Goal: Use online tool/utility: Use online tool/utility

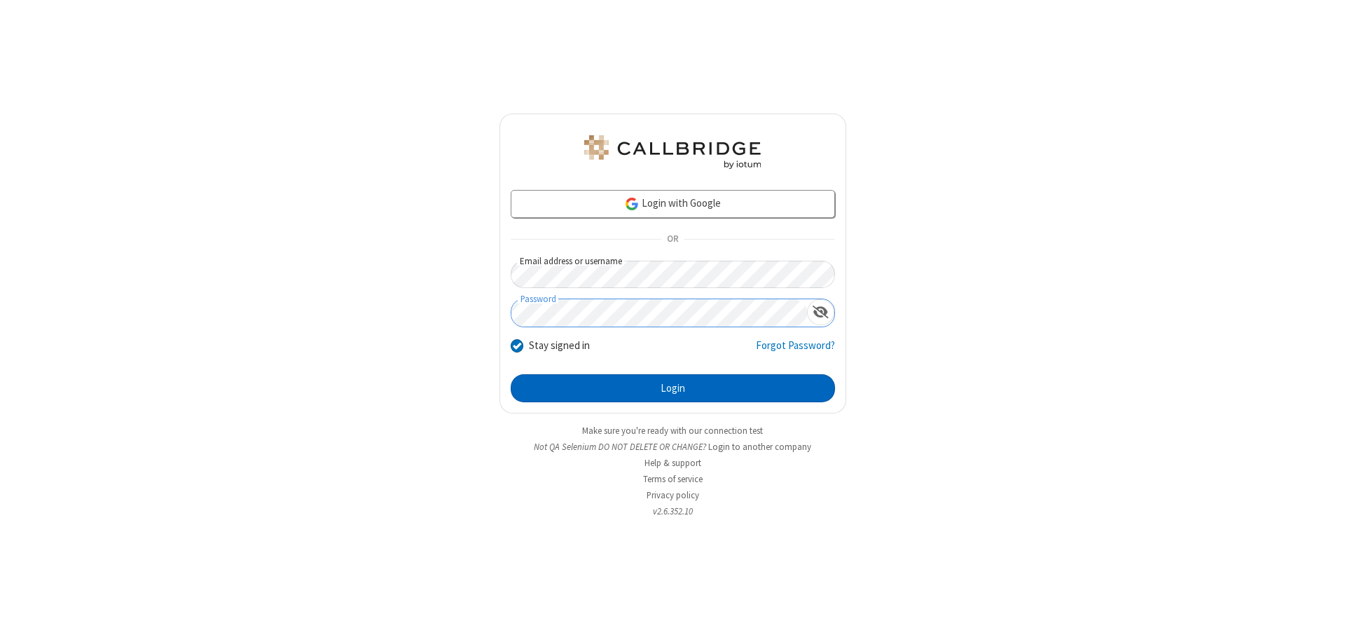
click at [673, 388] on button "Login" at bounding box center [673, 388] width 324 height 28
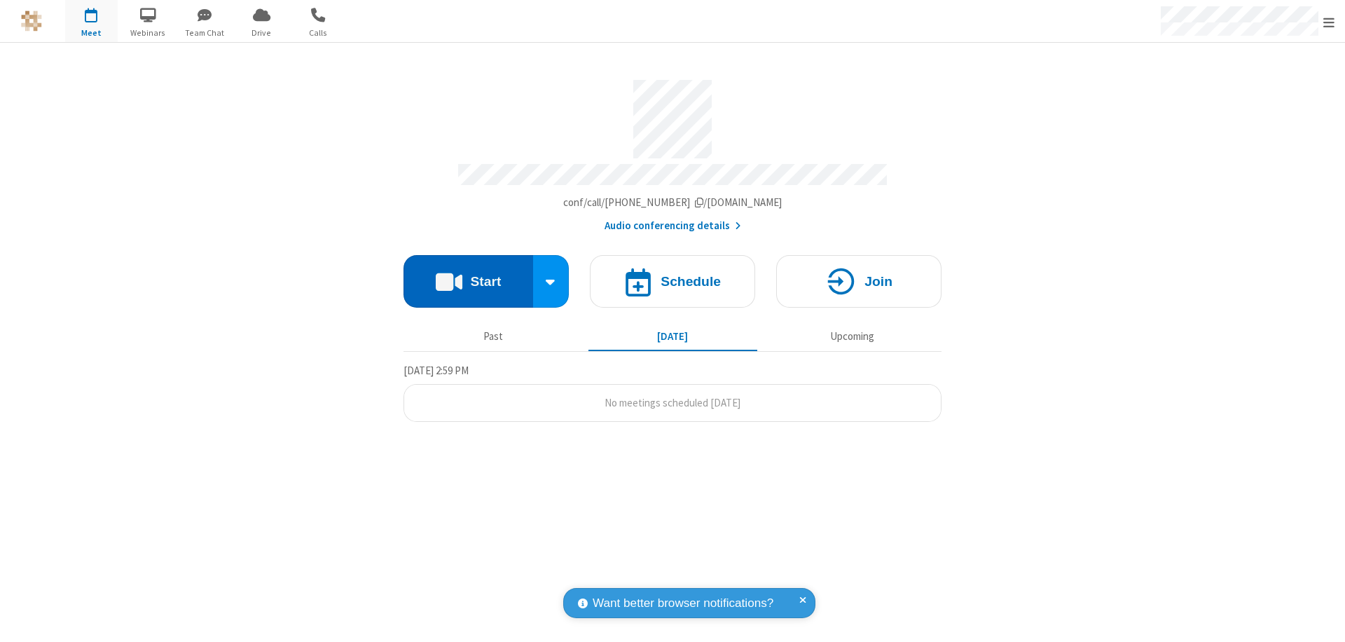
click at [468, 275] on button "Start" at bounding box center [469, 281] width 130 height 53
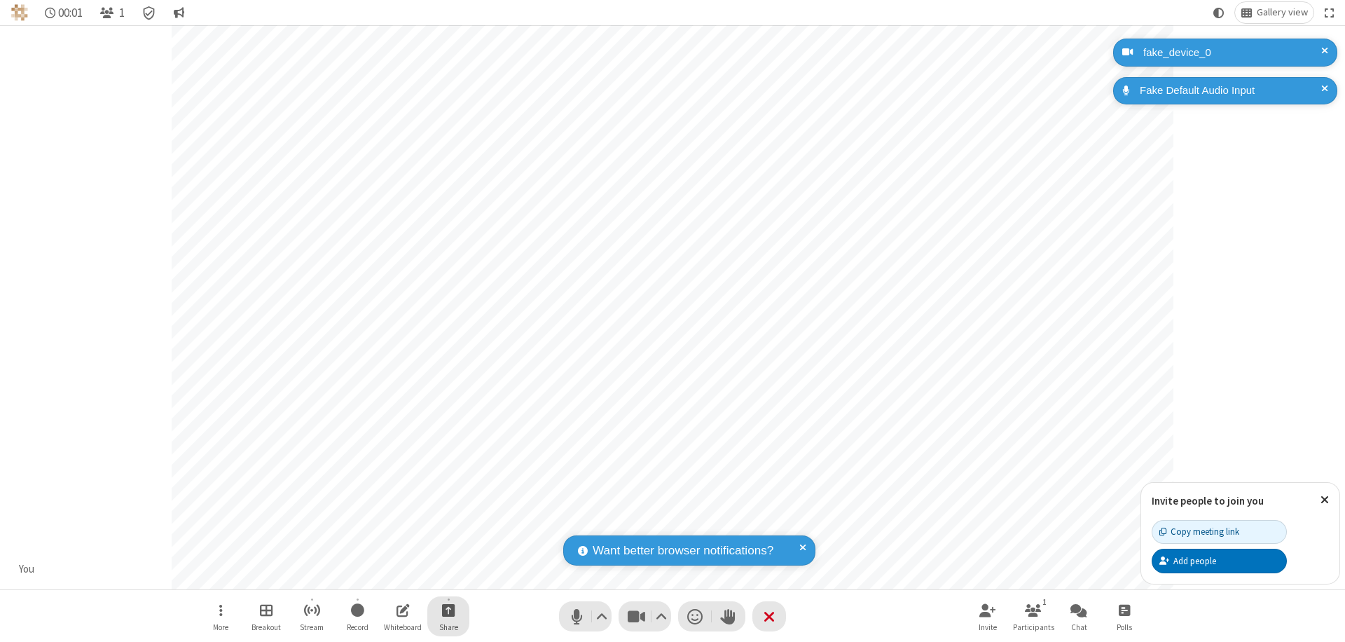
click at [448, 610] on span "Start sharing" at bounding box center [448, 610] width 13 height 18
click at [392, 551] on span "Present files & media" at bounding box center [392, 552] width 16 height 12
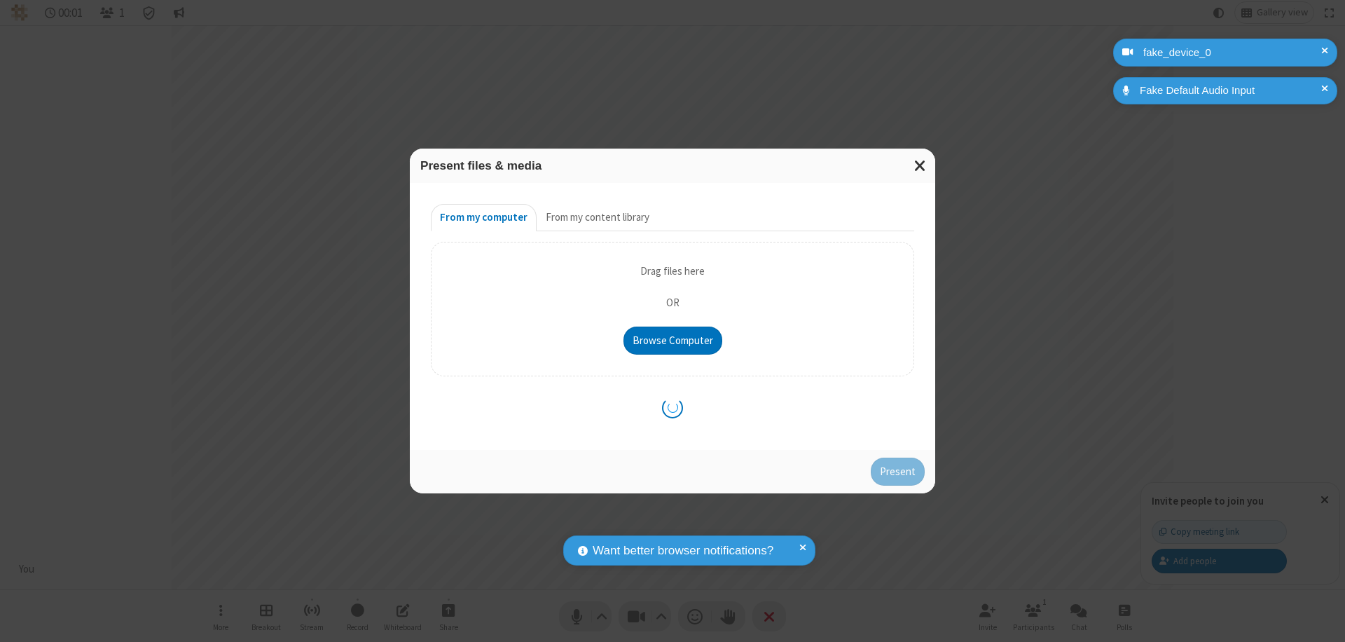
type input "C:\fakepath\doc_test.docx"
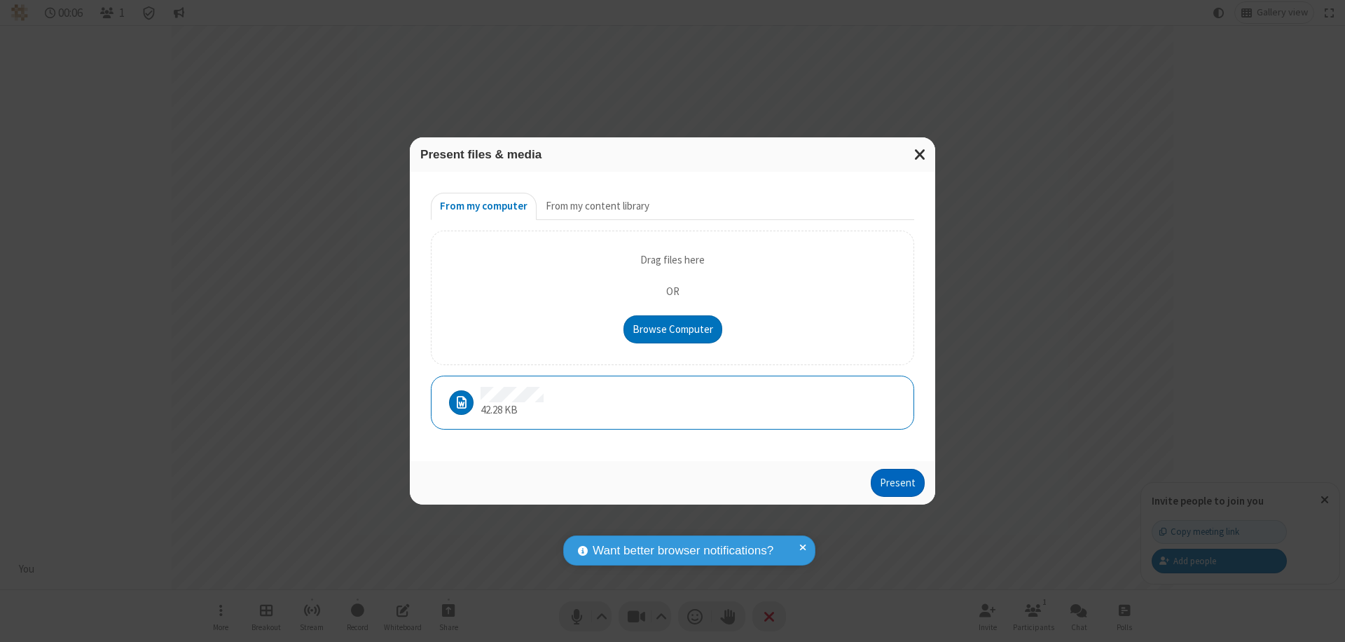
click at [899, 482] on button "Present" at bounding box center [898, 483] width 54 height 28
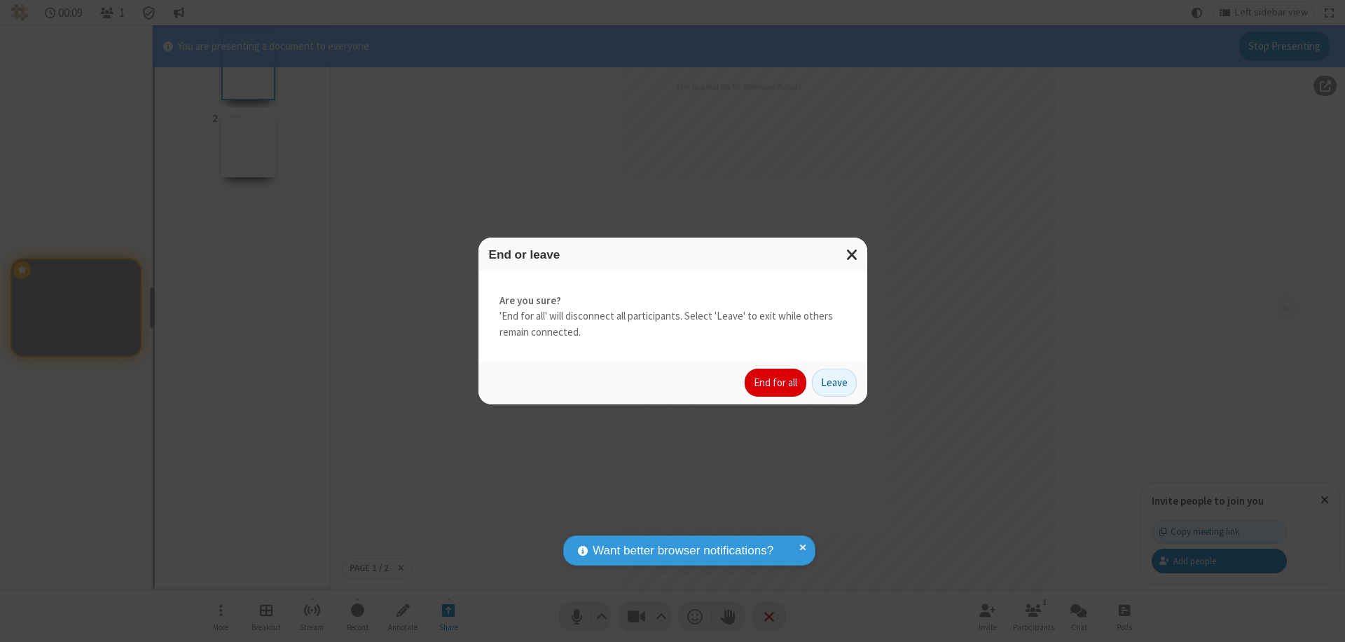
click at [776, 383] on button "End for all" at bounding box center [776, 383] width 62 height 28
